Goal: Information Seeking & Learning: Learn about a topic

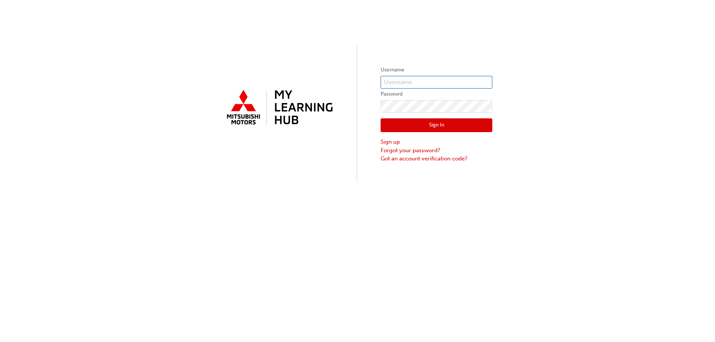
type input "0005000569"
click at [467, 124] on button "Sign In" at bounding box center [437, 126] width 112 height 14
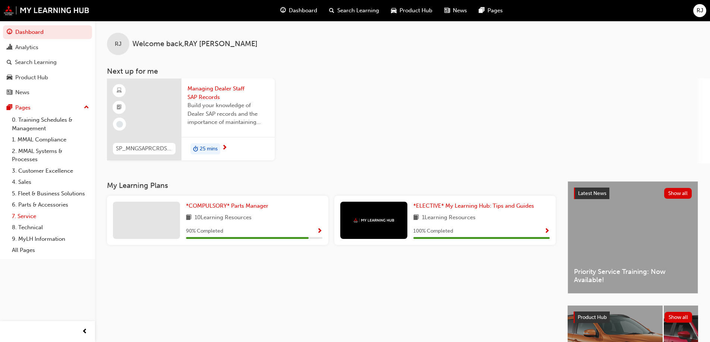
click at [27, 215] on link "7. Service" at bounding box center [50, 217] width 83 height 12
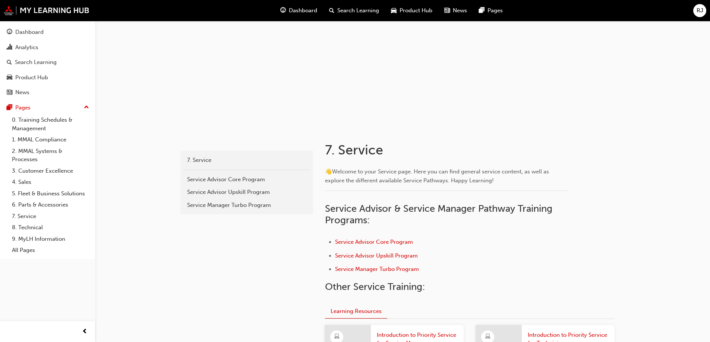
scroll to position [26, 0]
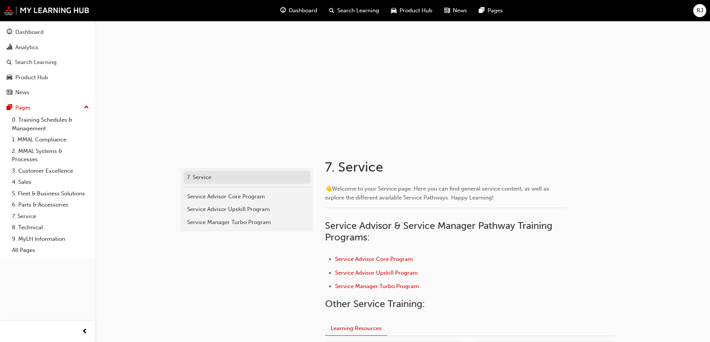
click at [201, 176] on div "7. Service" at bounding box center [246, 177] width 119 height 9
click at [203, 176] on div "7. Service" at bounding box center [246, 177] width 119 height 9
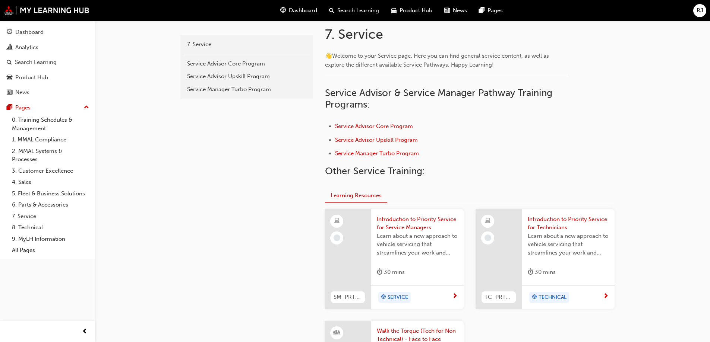
scroll to position [175, 0]
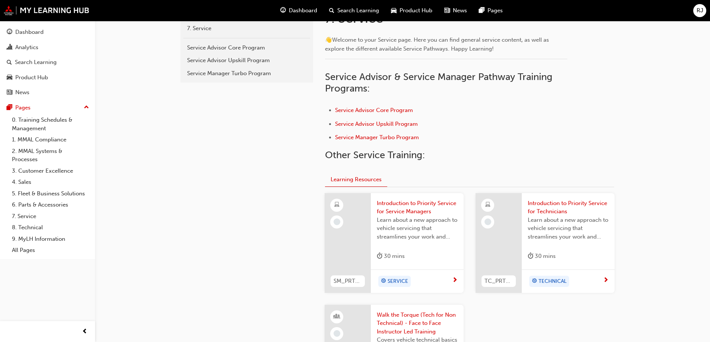
click at [355, 178] on button "Learning Resources" at bounding box center [356, 180] width 62 height 15
click at [356, 180] on button "Learning Resources" at bounding box center [356, 180] width 62 height 15
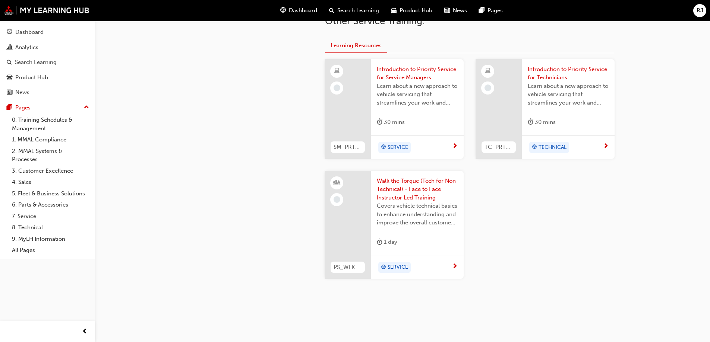
scroll to position [287, 0]
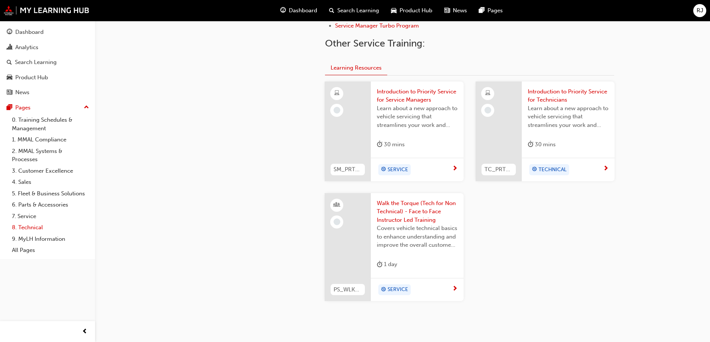
click at [28, 225] on link "8. Technical" at bounding box center [50, 228] width 83 height 12
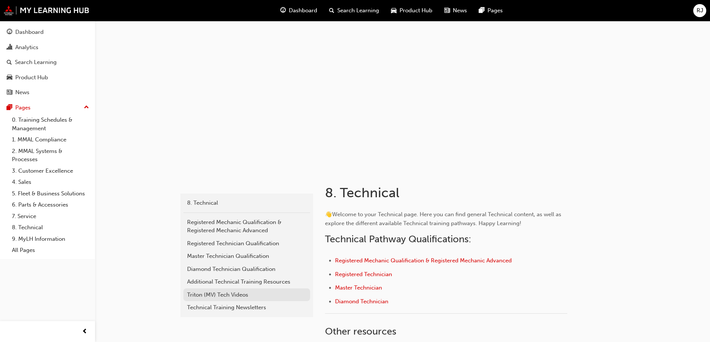
click at [211, 296] on div "Triton (MV) Tech Videos" at bounding box center [246, 295] width 119 height 9
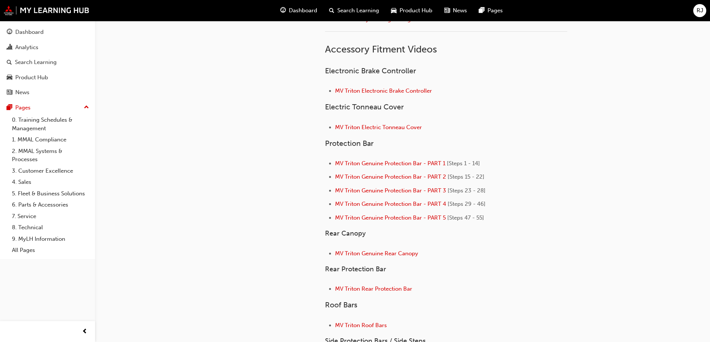
scroll to position [149, 0]
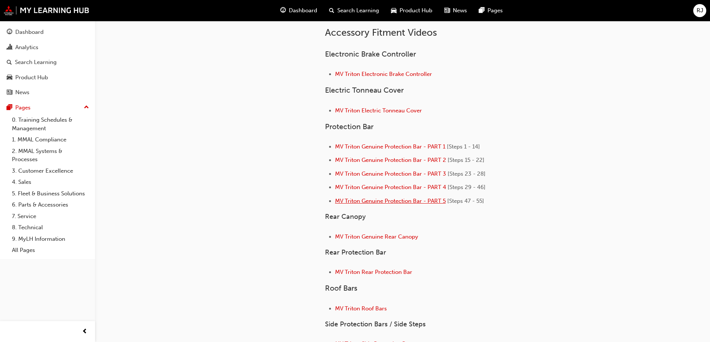
click at [422, 202] on span "MV Triton Genuine Protection Bar - PART 5" at bounding box center [390, 201] width 111 height 7
